Goal: Find contact information: Find contact information

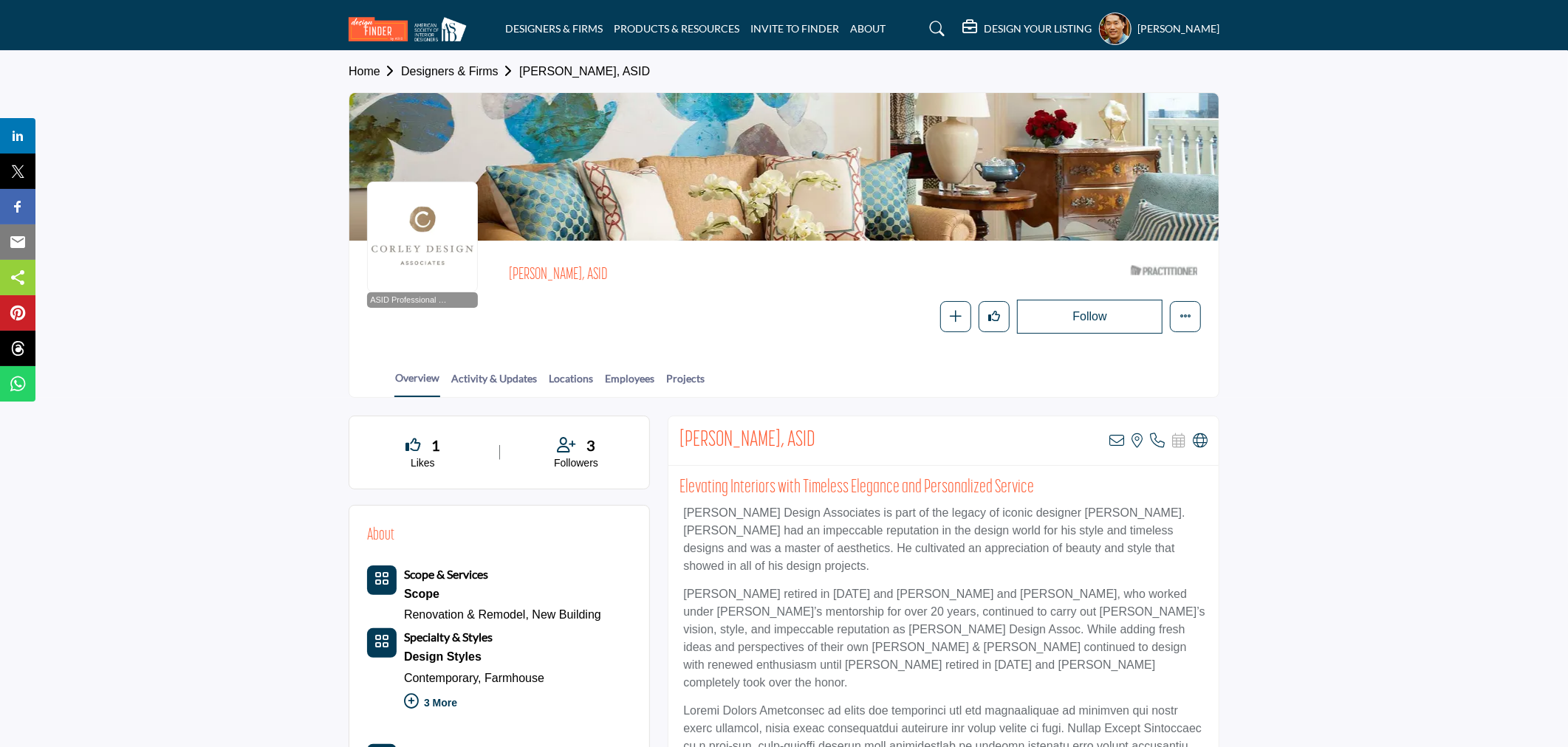
click at [1024, 31] on h5 "DESIGN YOUR LISTING" at bounding box center [1037, 28] width 108 height 13
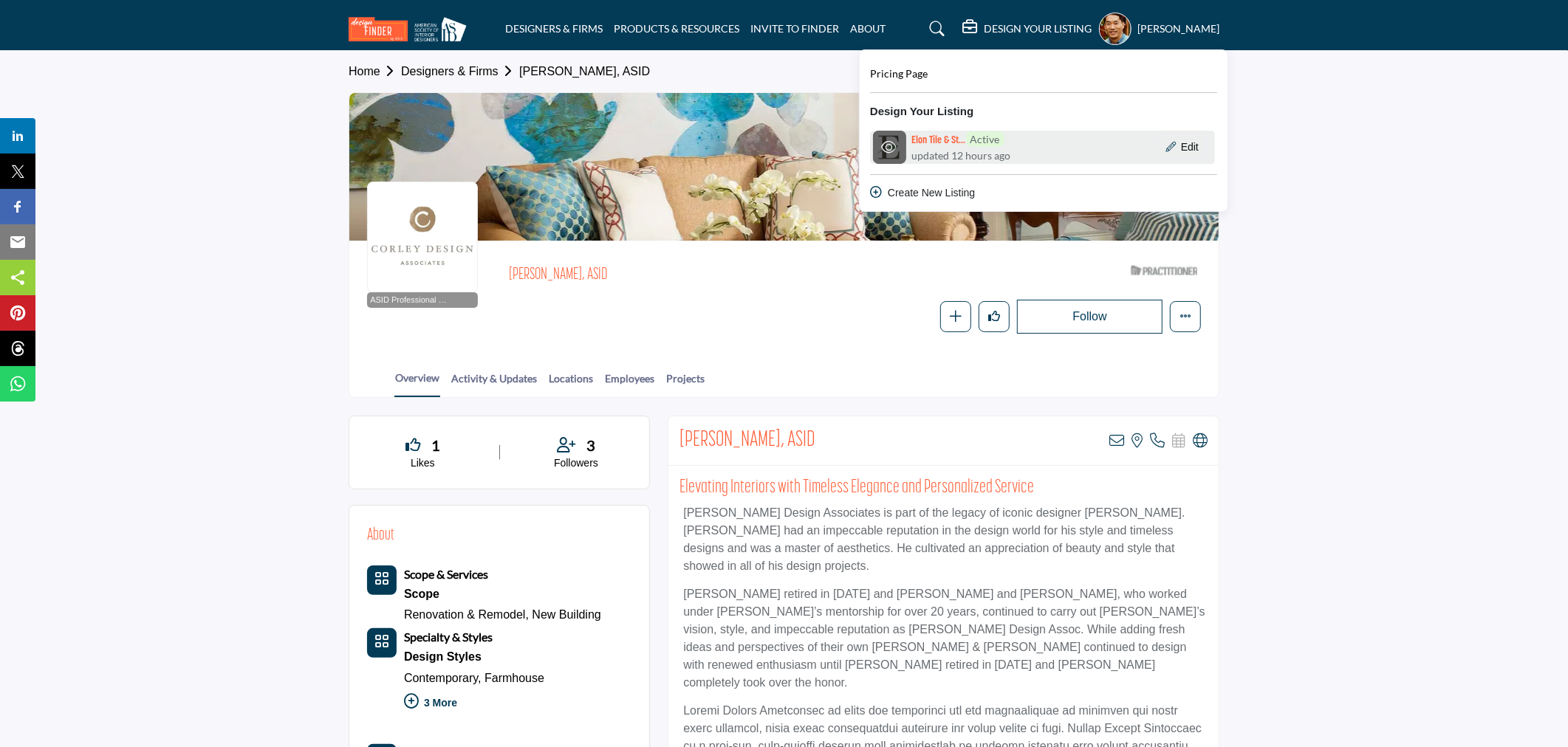
click at [935, 142] on h6 "Elon Tile & St... Active" at bounding box center [957, 140] width 92 height 16
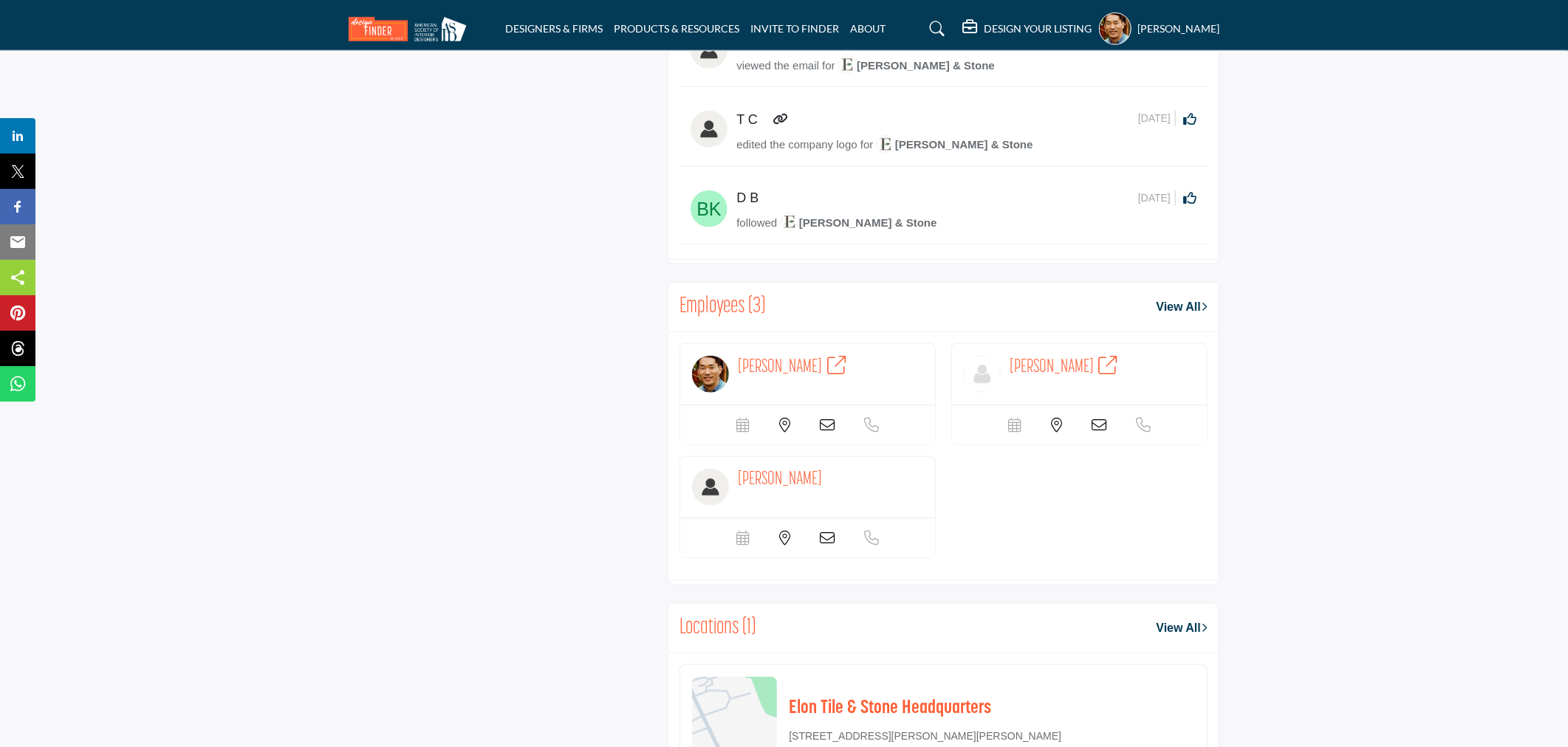
scroll to position [1230, 0]
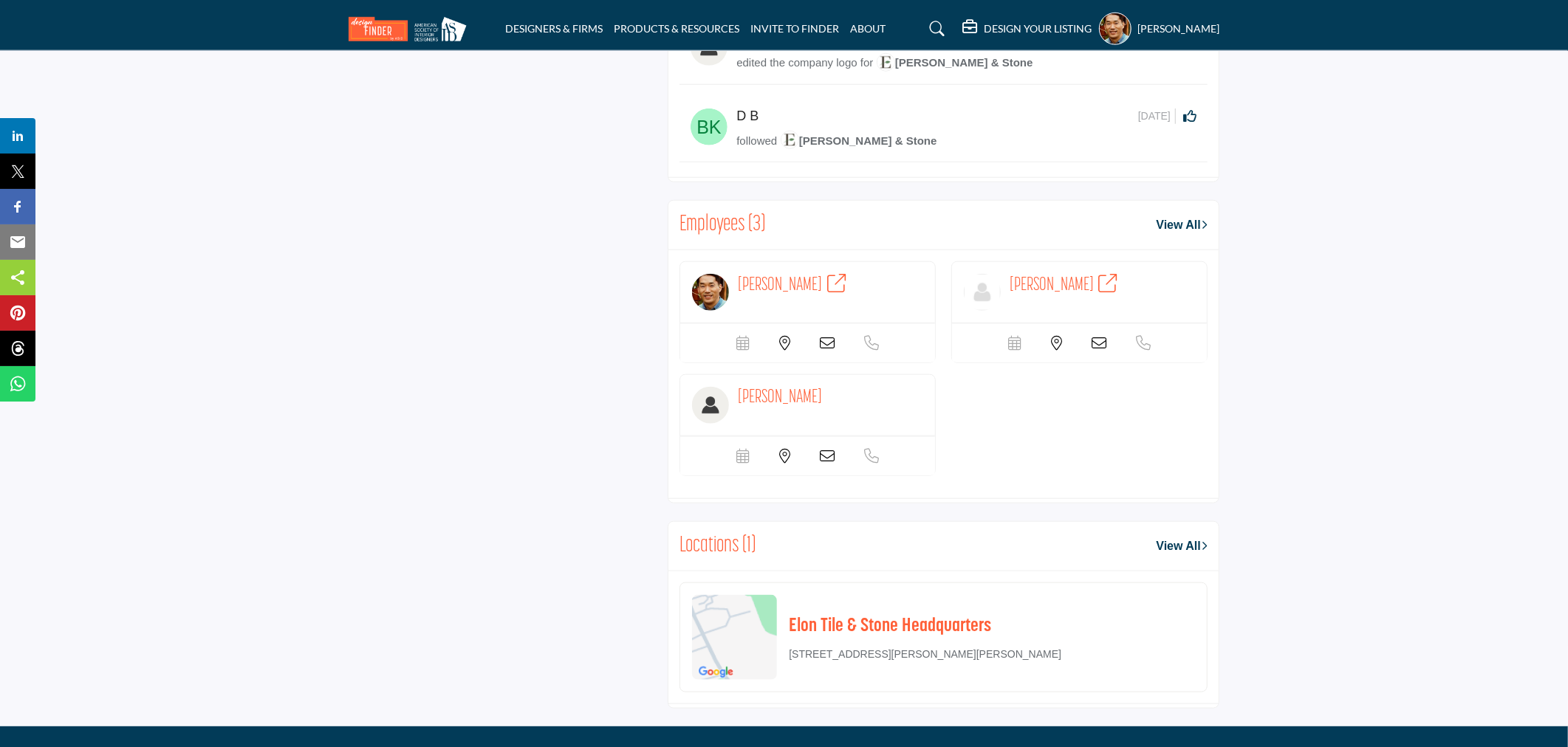
click at [1163, 225] on link "View All" at bounding box center [1181, 226] width 50 height 18
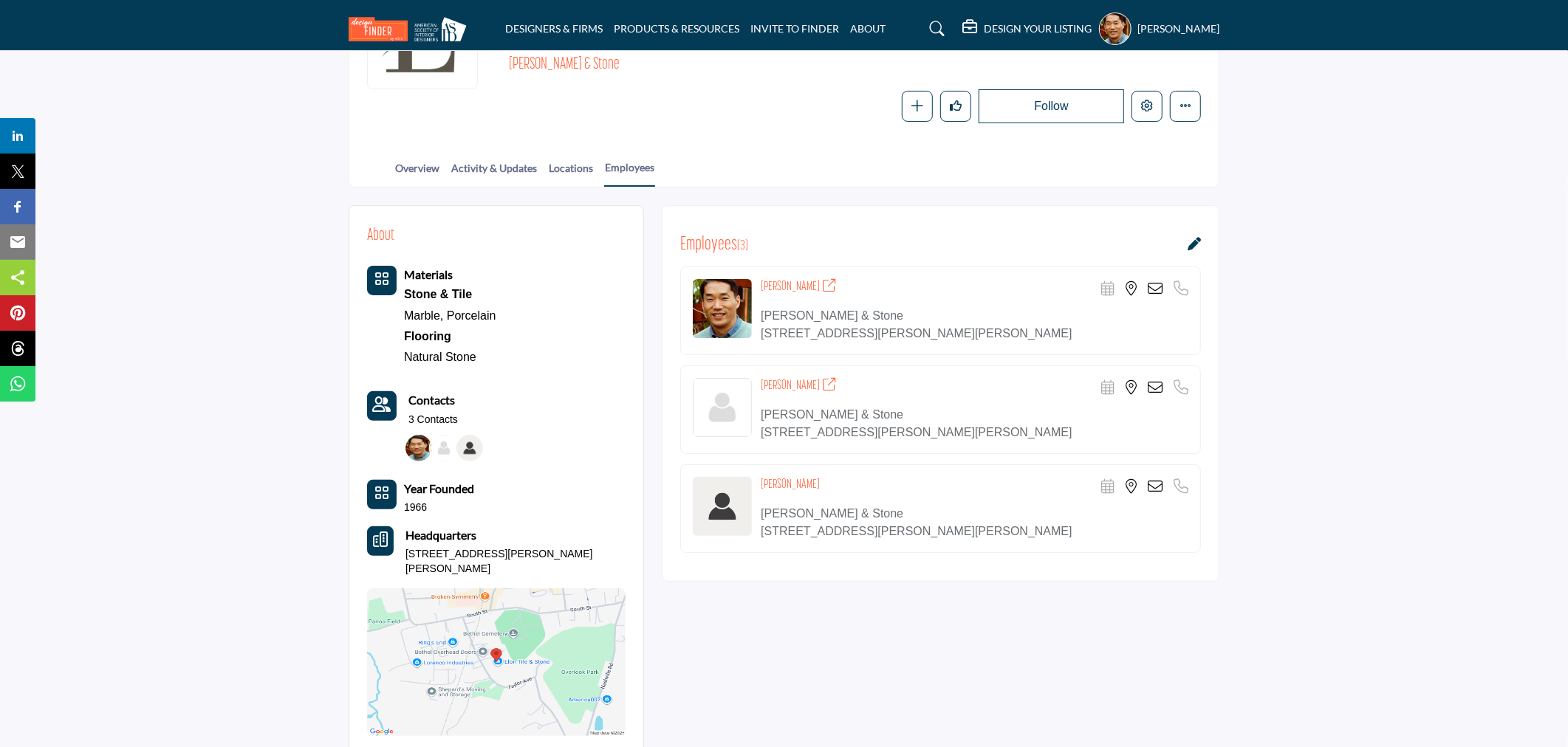
scroll to position [164, 0]
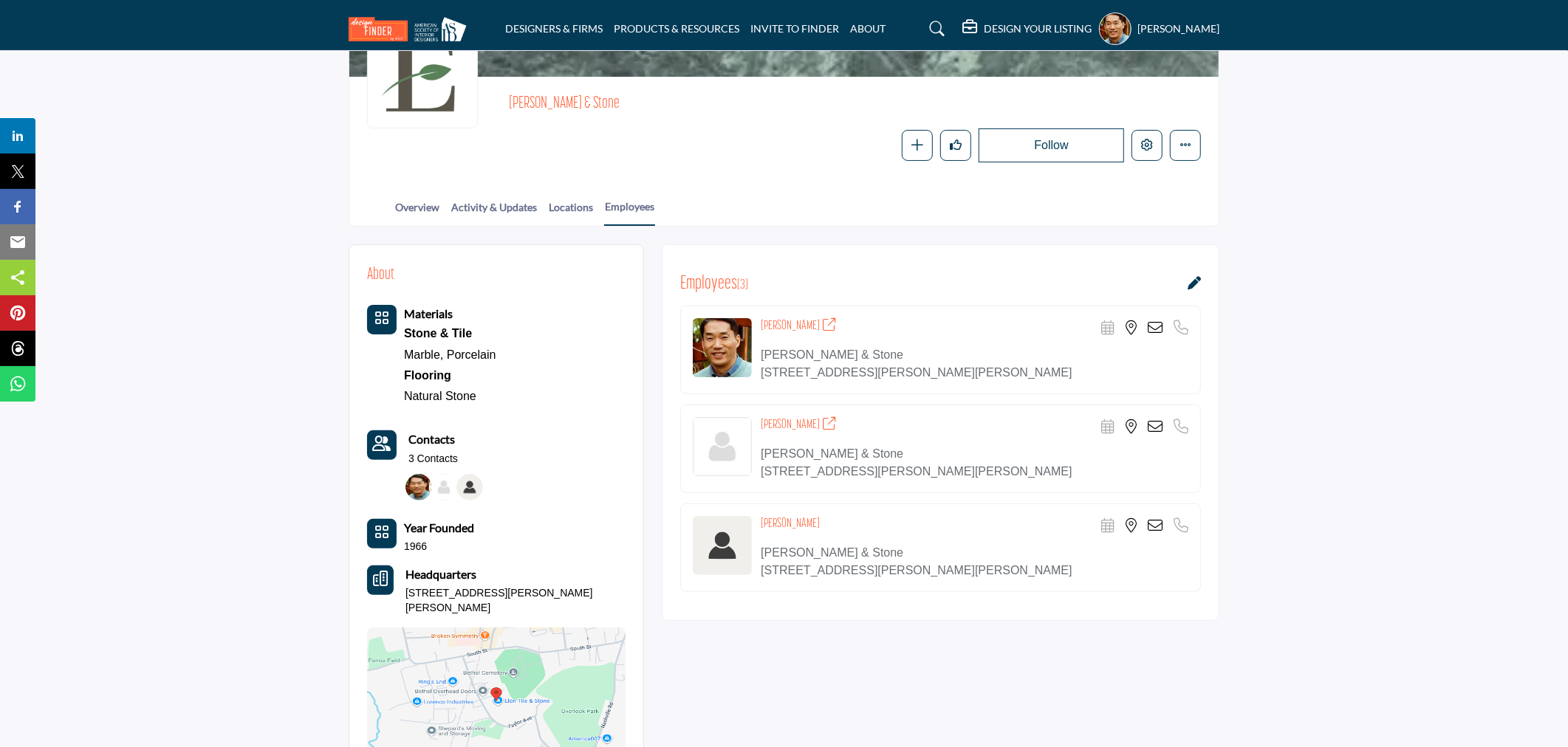
click at [1193, 280] on icon at bounding box center [1194, 282] width 13 height 13
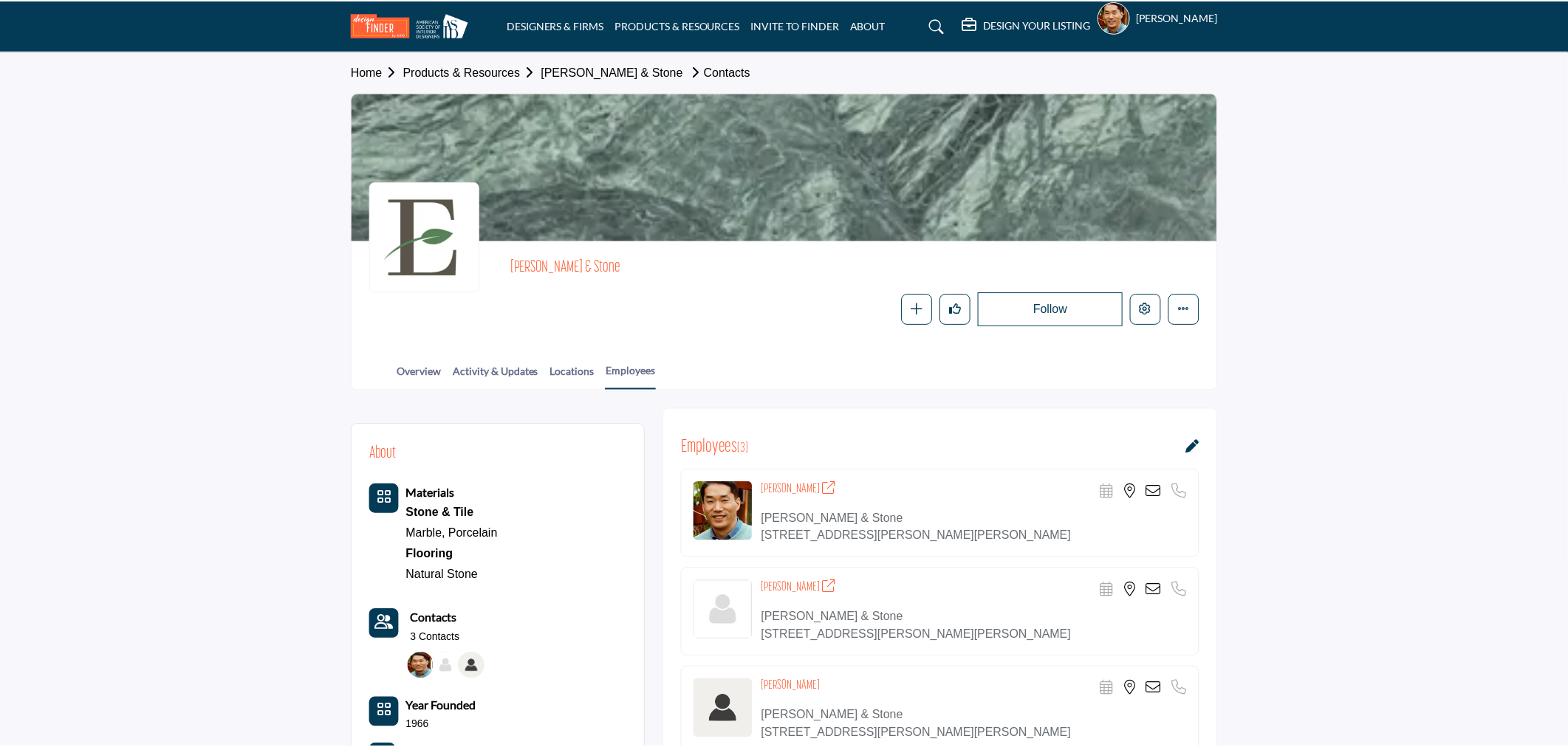
scroll to position [164, 0]
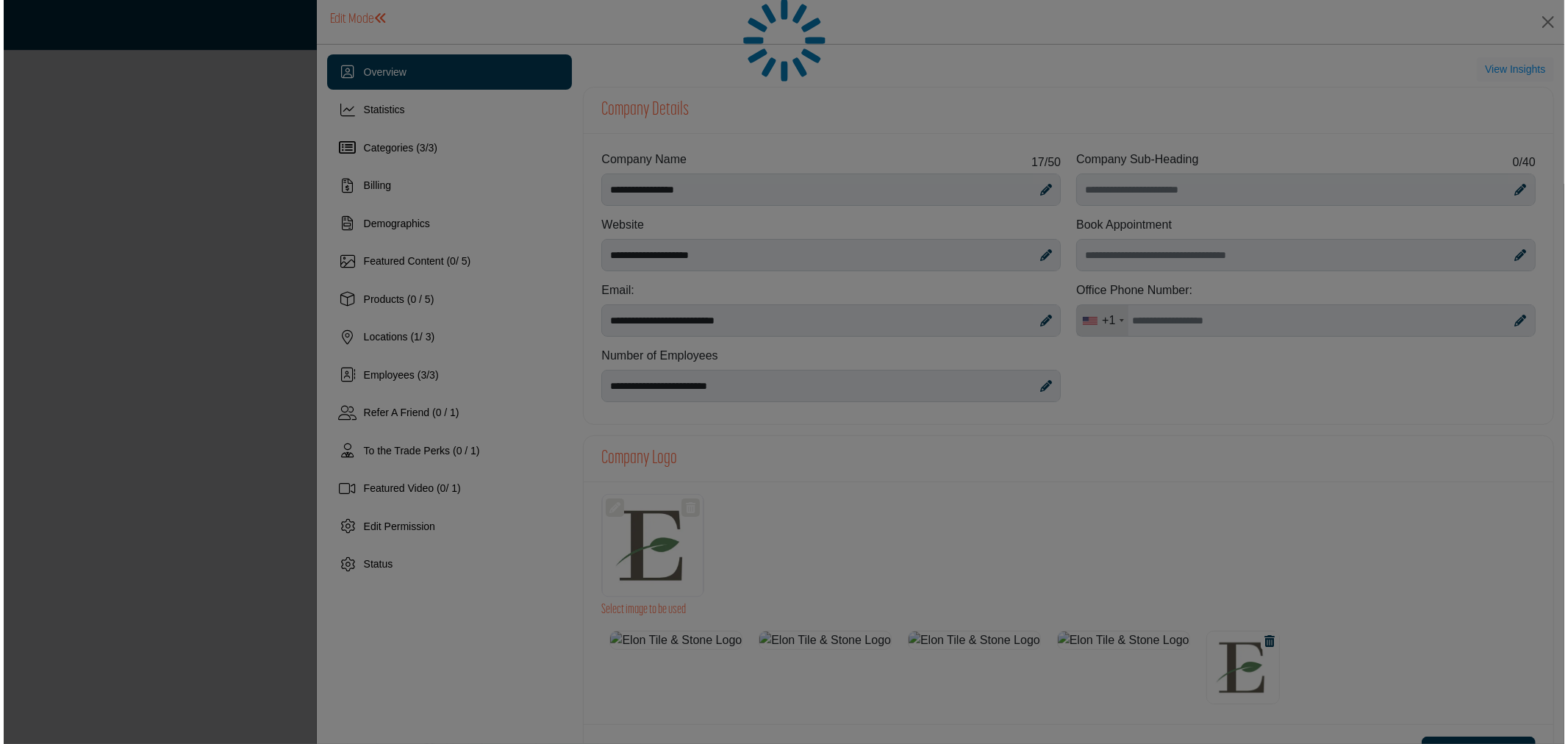
scroll to position [127, 0]
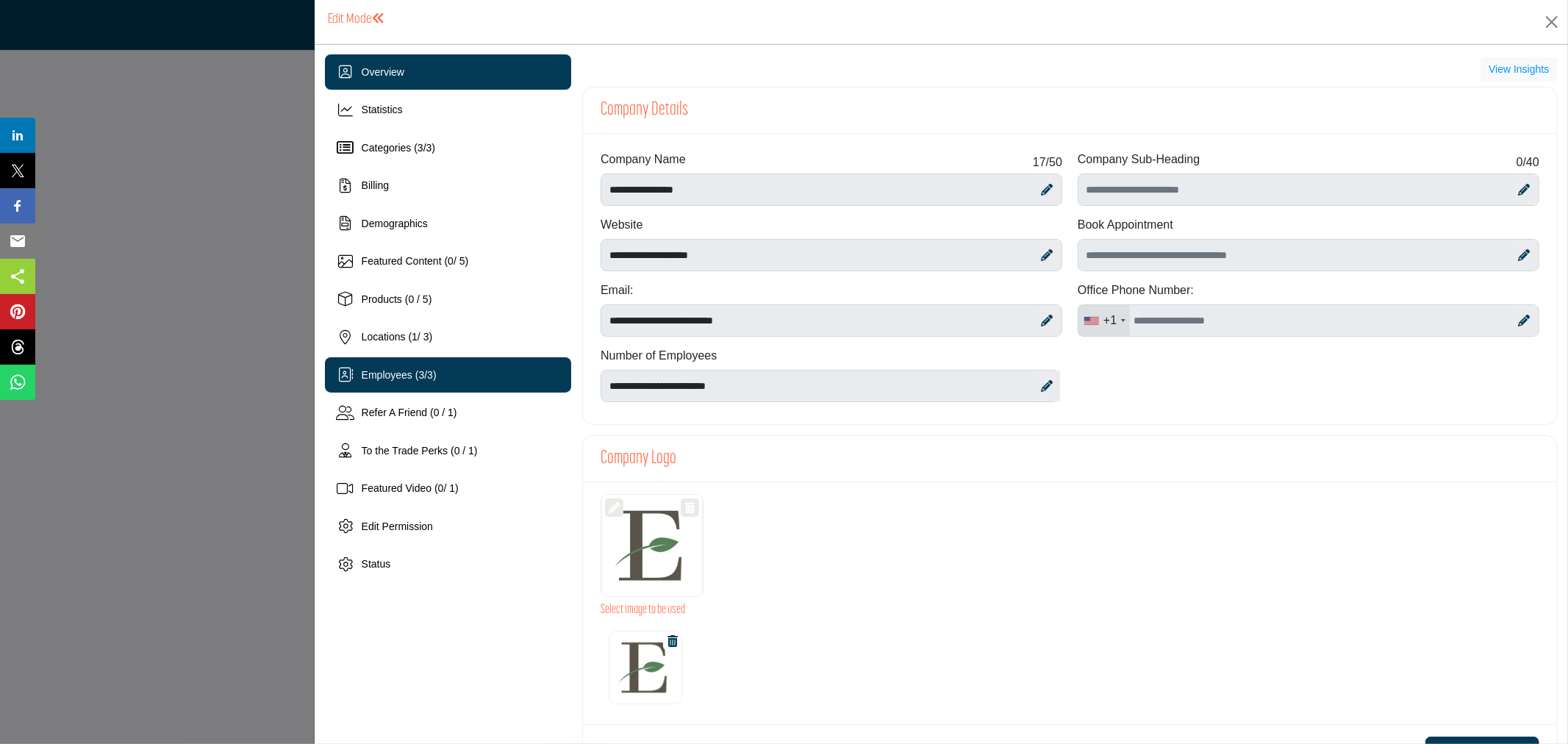
click at [414, 382] on div "Employees ( 3 / 3 )" at bounding box center [399, 375] width 75 height 16
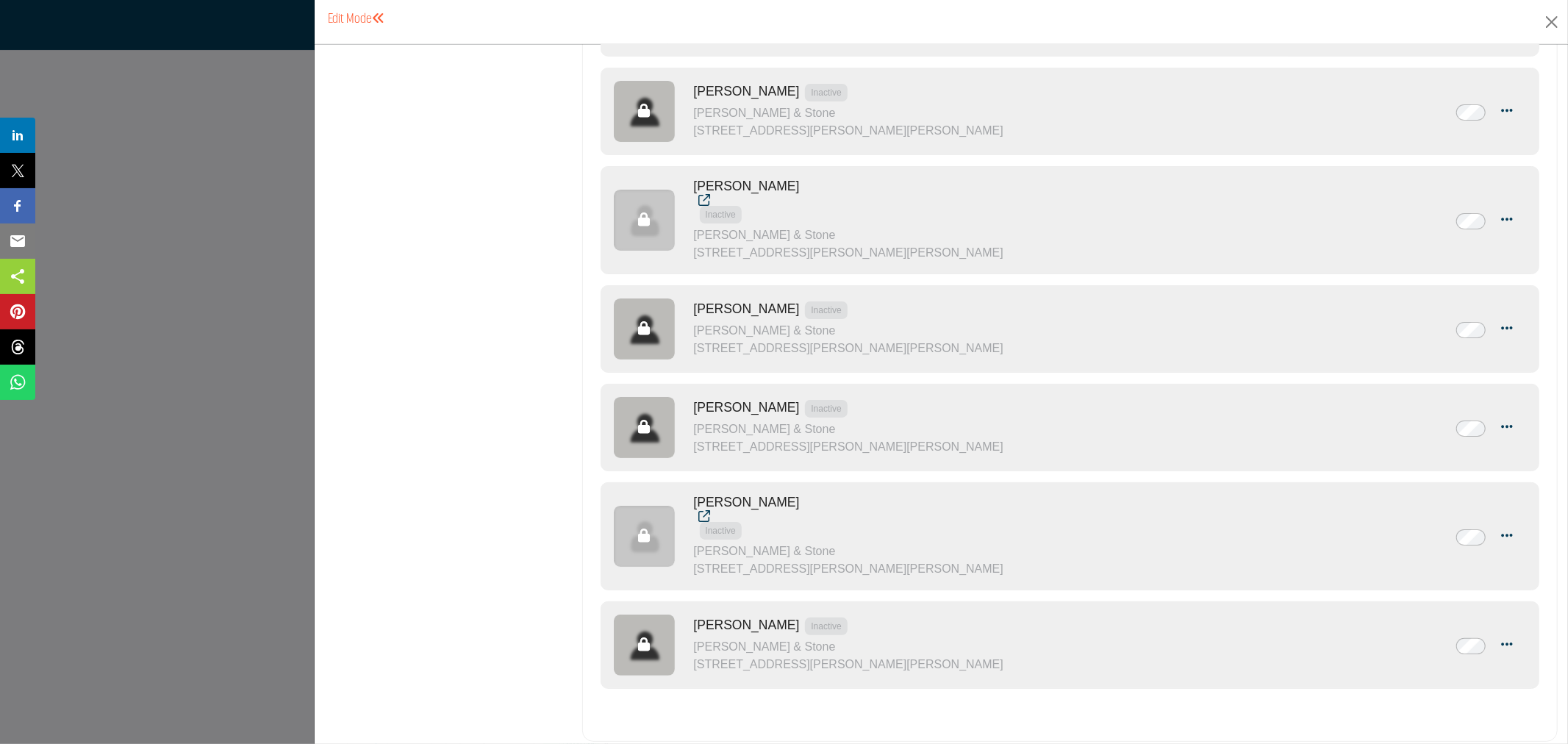
scroll to position [906, 0]
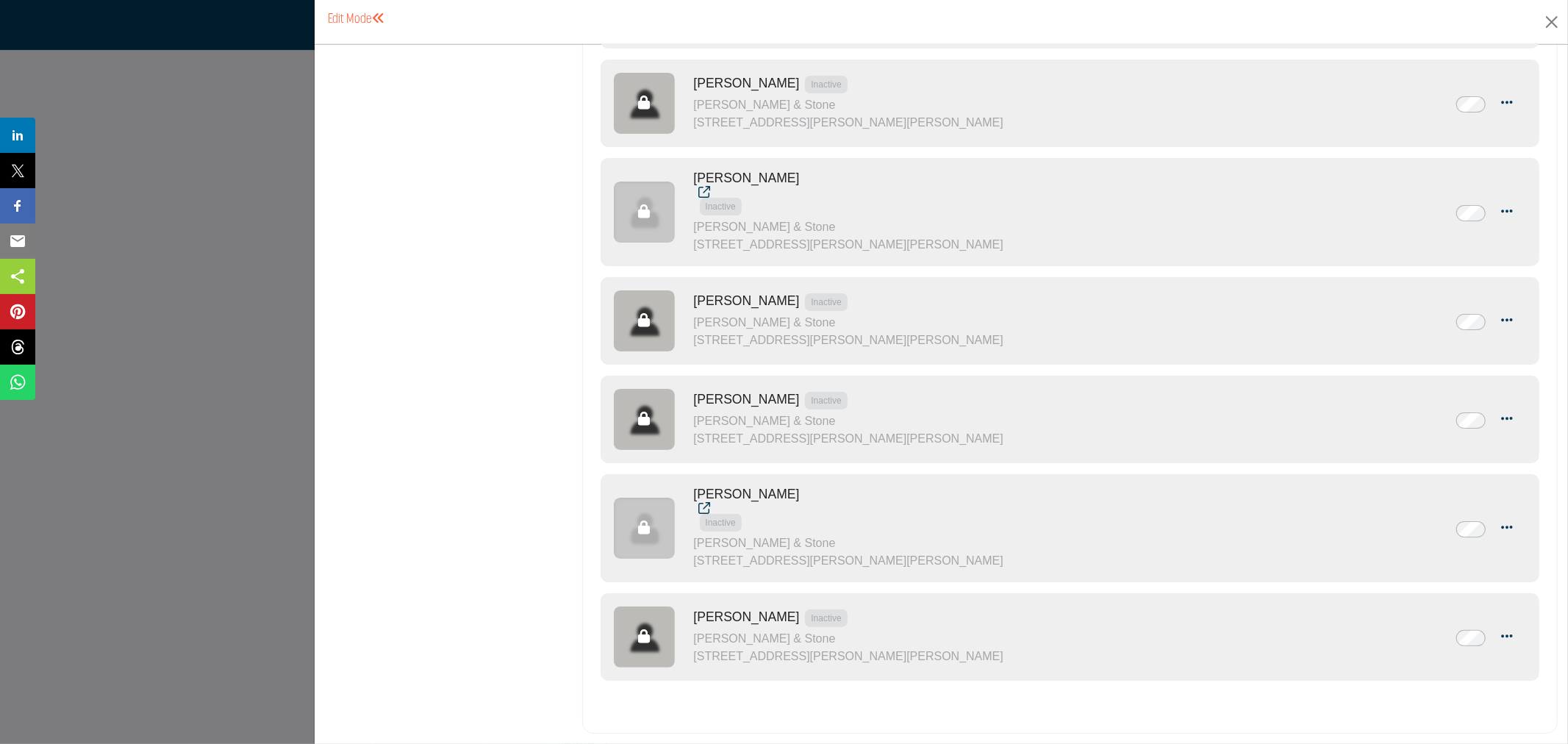
click at [702, 507] on icon at bounding box center [851, 508] width 305 height 12
